Goal: Task Accomplishment & Management: Complete application form

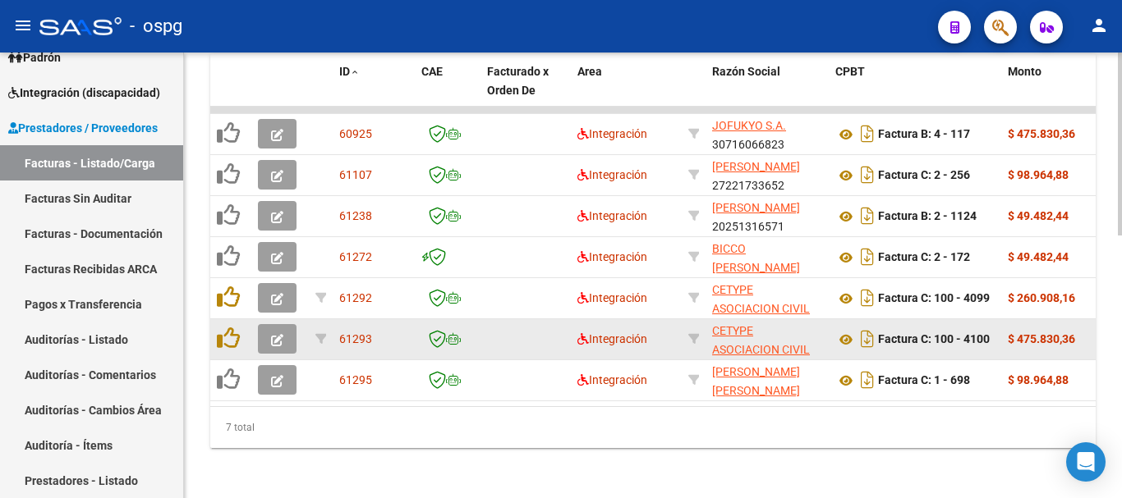
scroll to position [639, 0]
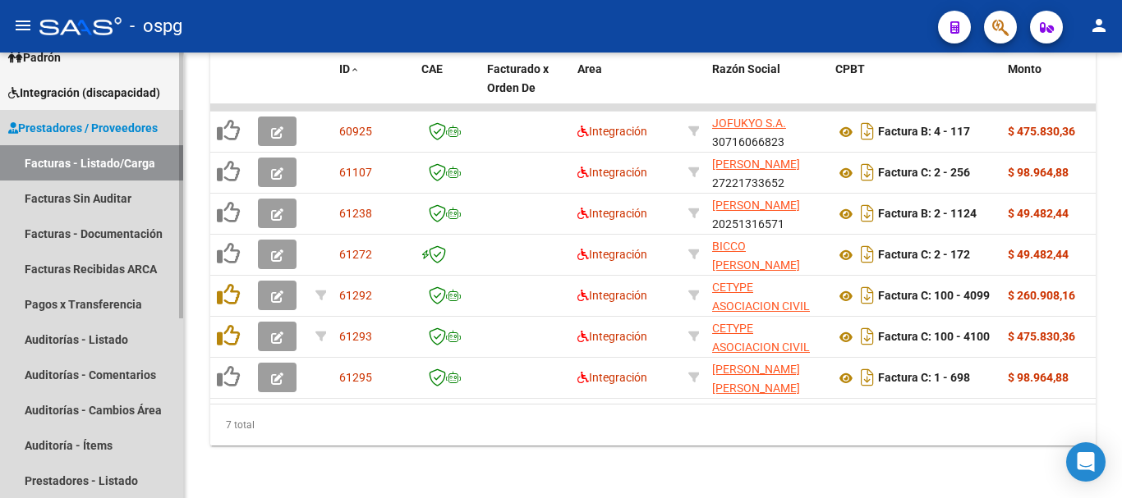
click at [84, 154] on link "Facturas - Listado/Carga" at bounding box center [91, 162] width 183 height 35
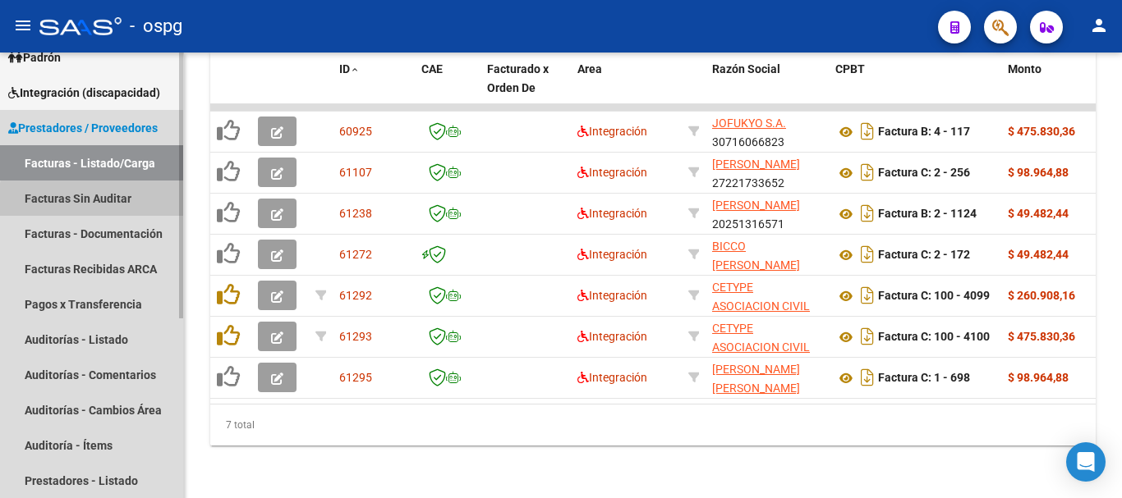
click at [129, 203] on link "Facturas Sin Auditar" at bounding box center [91, 198] width 183 height 35
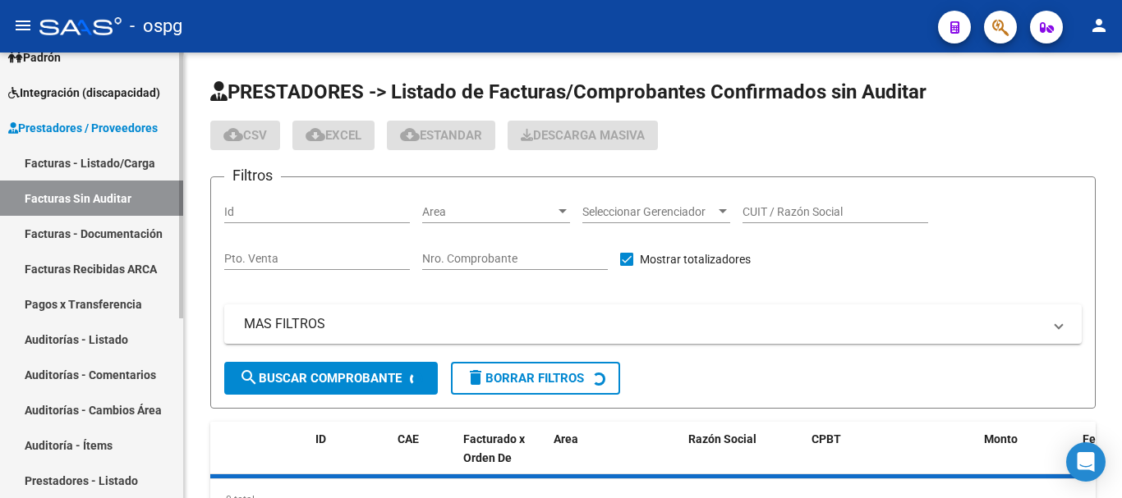
click at [104, 158] on link "Facturas - Listado/Carga" at bounding box center [91, 162] width 183 height 35
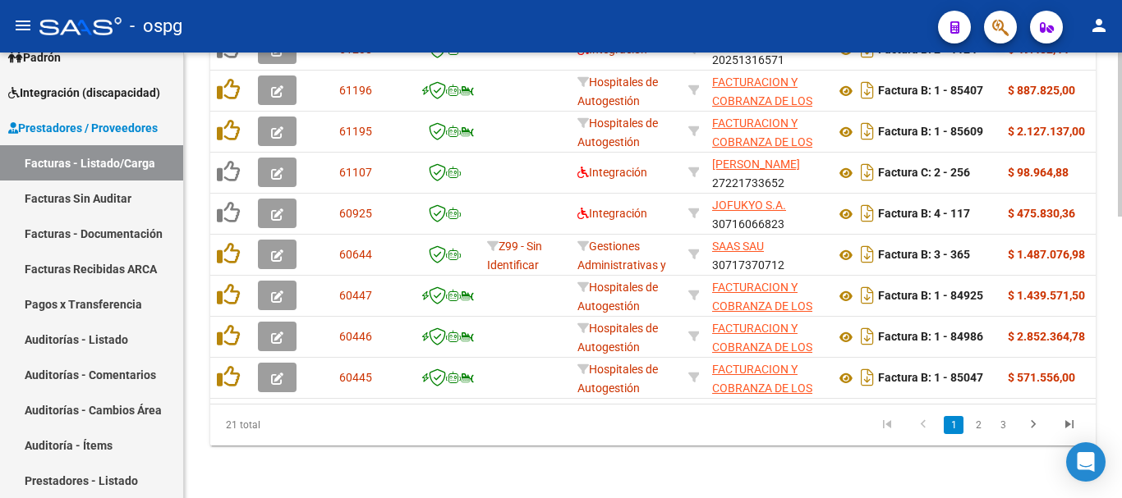
scroll to position [762, 0]
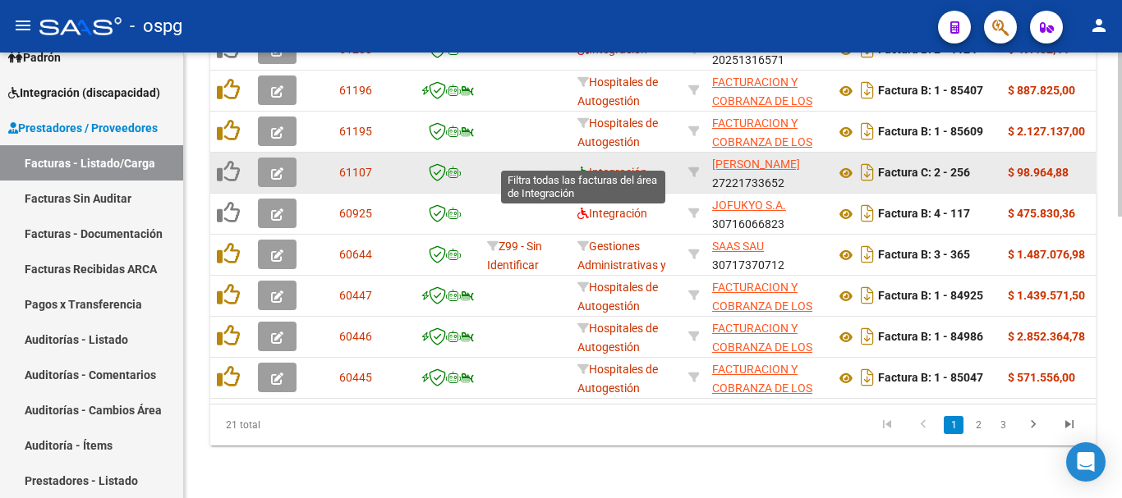
click at [578, 167] on icon at bounding box center [582, 172] width 11 height 11
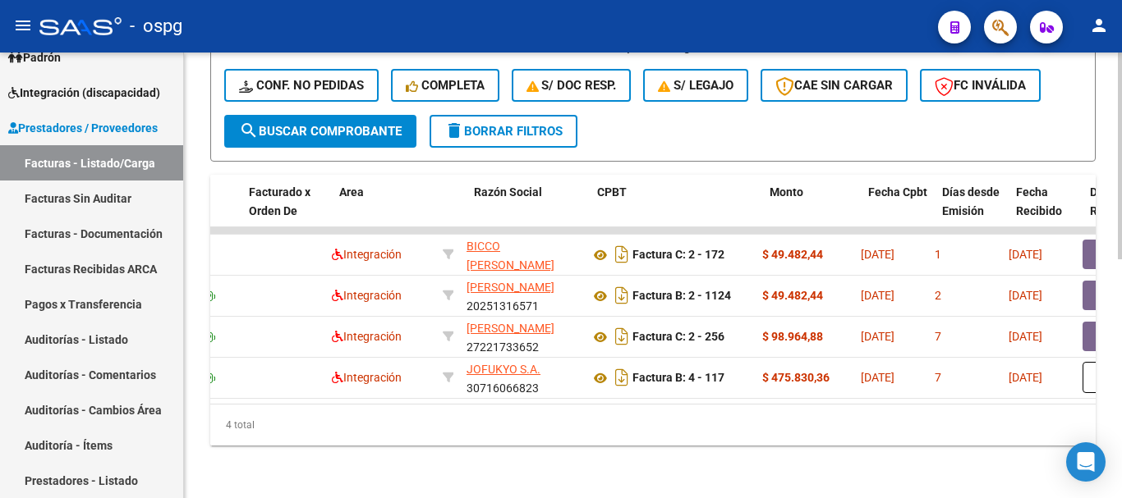
scroll to position [0, 0]
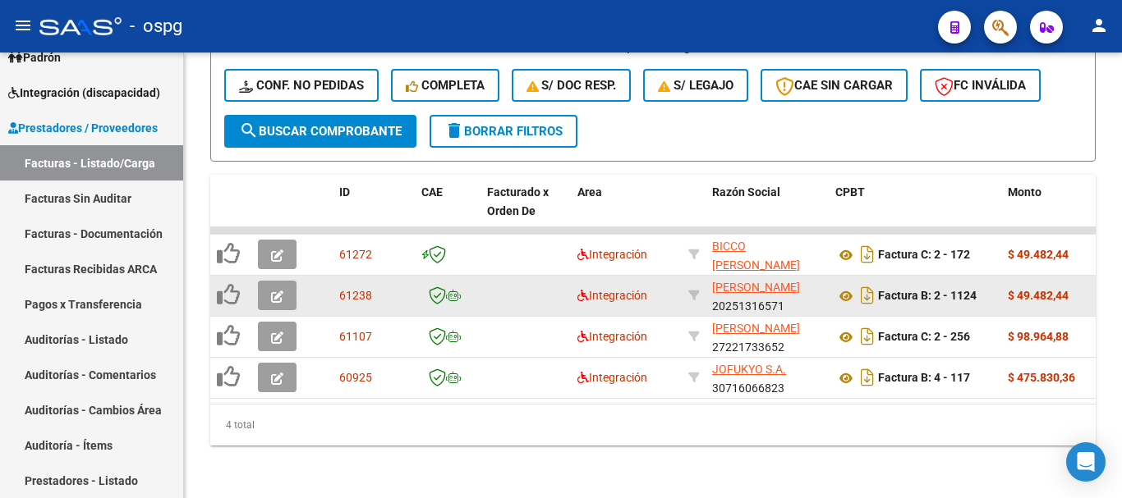
click at [264, 292] on button "button" at bounding box center [277, 296] width 39 height 30
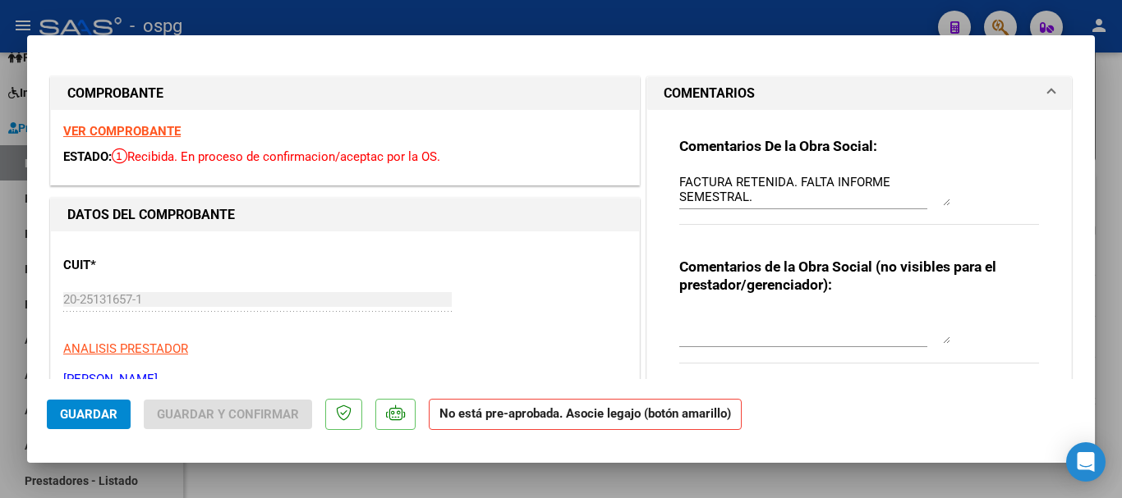
click at [141, 130] on strong "VER COMPROBANTE" at bounding box center [121, 131] width 117 height 15
click at [448, 8] on div at bounding box center [561, 249] width 1122 height 498
type input "$ 0,00"
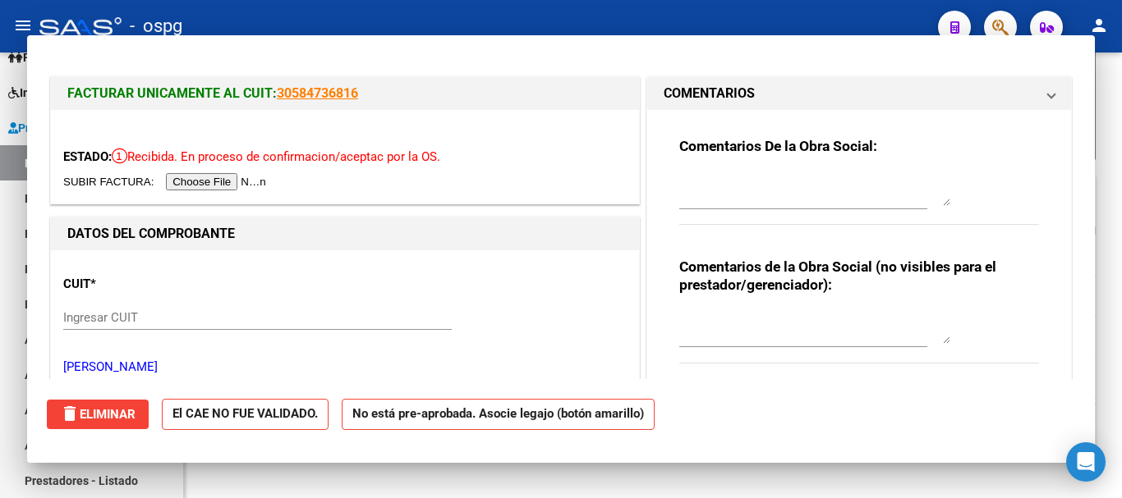
scroll to position [516, 0]
